Goal: Information Seeking & Learning: Learn about a topic

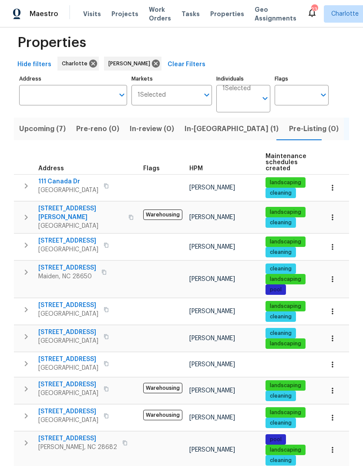
scroll to position [11, 0]
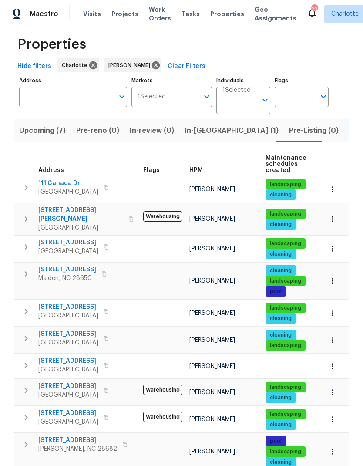
click at [78, 265] on span "[STREET_ADDRESS]" at bounding box center [67, 269] width 58 height 9
click at [122, 442] on icon "button" at bounding box center [124, 444] width 5 height 5
click at [120, 445] on button "button" at bounding box center [125, 444] width 10 height 12
click at [62, 437] on span "[STREET_ADDRESS]" at bounding box center [77, 440] width 79 height 9
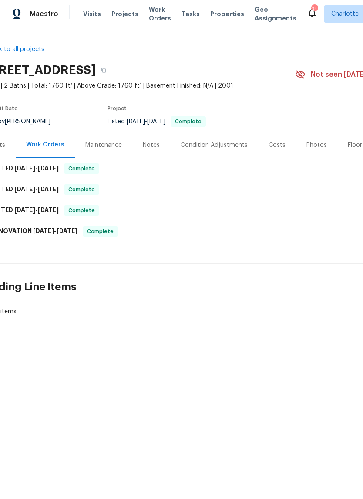
scroll to position [0, 30]
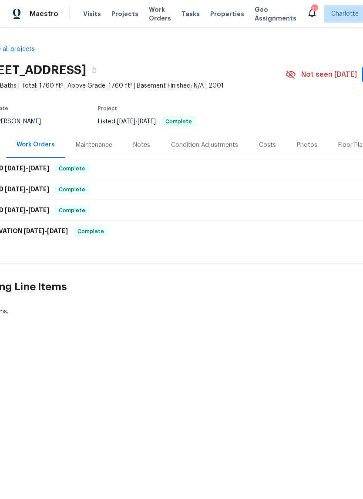
click at [313, 145] on div "Photos" at bounding box center [307, 145] width 41 height 26
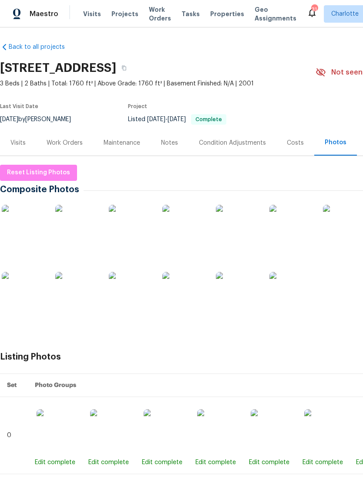
scroll to position [2, 0]
click at [37, 229] on img at bounding box center [24, 227] width 44 height 44
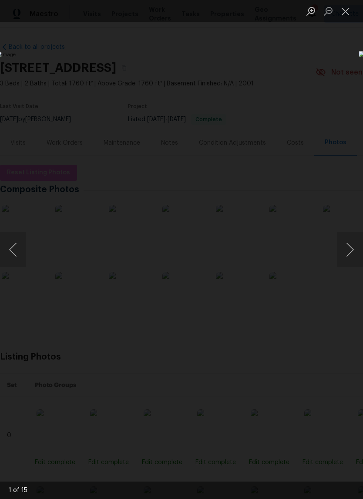
click at [352, 248] on button "Next image" at bounding box center [350, 249] width 26 height 35
click at [352, 253] on button "Next image" at bounding box center [350, 249] width 26 height 35
click at [354, 256] on button "Next image" at bounding box center [350, 249] width 26 height 35
click at [354, 257] on button "Next image" at bounding box center [350, 249] width 26 height 35
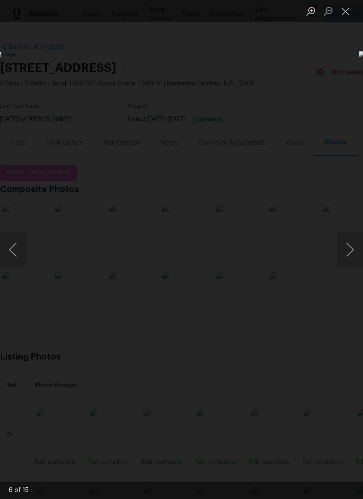
click at [353, 258] on button "Next image" at bounding box center [350, 249] width 26 height 35
click at [352, 256] on button "Next image" at bounding box center [350, 249] width 26 height 35
click at [350, 254] on button "Next image" at bounding box center [350, 249] width 26 height 35
click at [353, 254] on button "Next image" at bounding box center [350, 249] width 26 height 35
click at [351, 252] on button "Next image" at bounding box center [350, 249] width 26 height 35
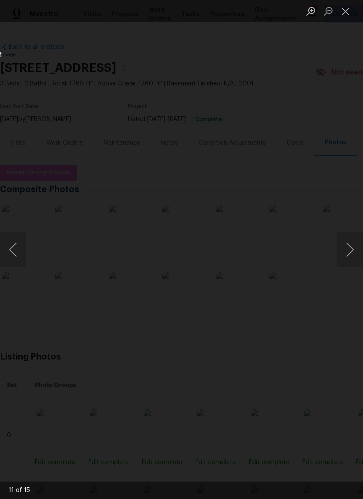
click at [350, 248] on button "Next image" at bounding box center [350, 249] width 26 height 35
click at [350, 247] on button "Next image" at bounding box center [350, 249] width 26 height 35
click at [351, 248] on button "Next image" at bounding box center [350, 249] width 26 height 35
click at [351, 249] on button "Next image" at bounding box center [350, 249] width 26 height 35
click at [353, 251] on button "Next image" at bounding box center [350, 249] width 26 height 35
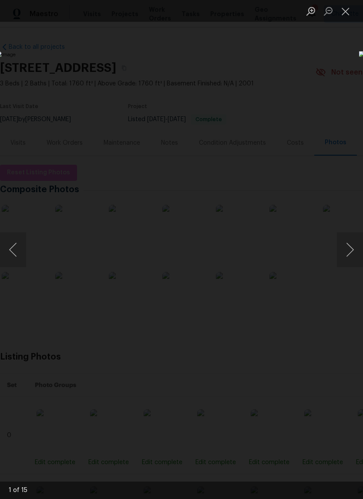
click at [350, 247] on button "Next image" at bounding box center [350, 249] width 26 height 35
click at [350, 249] on button "Next image" at bounding box center [350, 249] width 26 height 35
click at [351, 247] on button "Next image" at bounding box center [350, 249] width 26 height 35
click at [346, 11] on button "Close lightbox" at bounding box center [345, 10] width 17 height 15
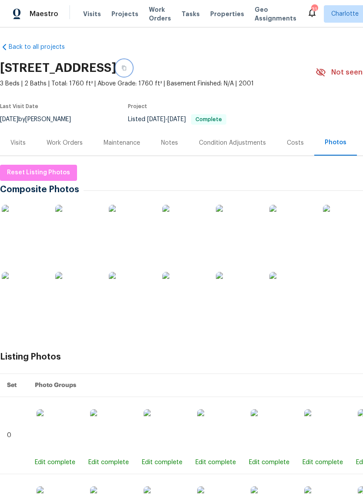
click at [127, 69] on icon "button" at bounding box center [123, 67] width 5 height 5
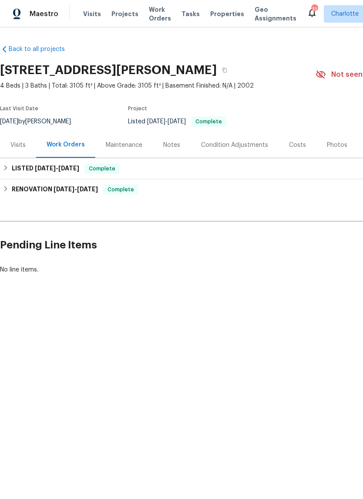
click at [331, 144] on div "Photos" at bounding box center [337, 145] width 20 height 9
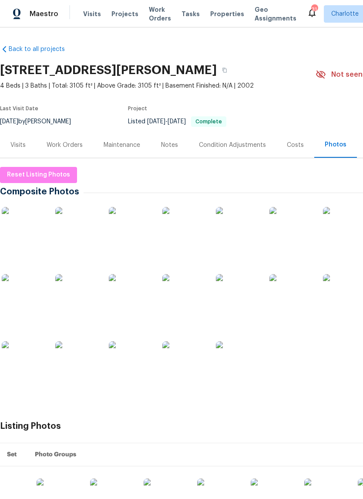
click at [288, 310] on img at bounding box center [292, 296] width 44 height 44
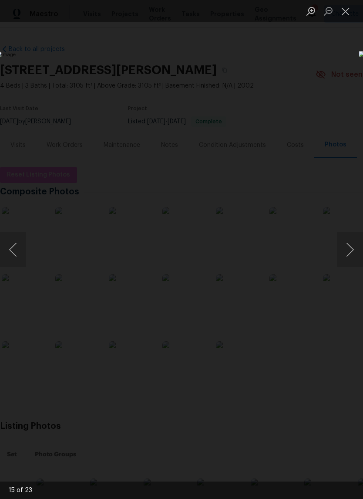
click at [338, 14] on button "Close lightbox" at bounding box center [345, 10] width 17 height 15
